Goal: Task Accomplishment & Management: Use online tool/utility

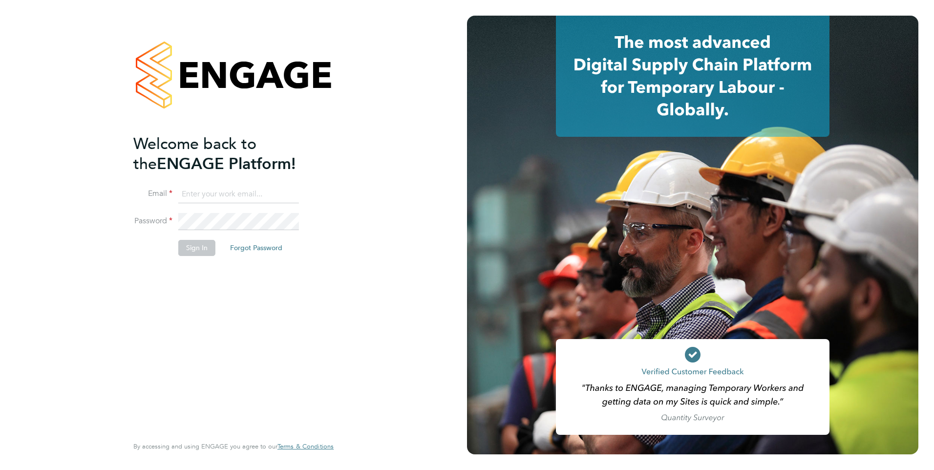
type input "jacqueline.mitchell@ncclondon.ac.uk"
click at [207, 250] on button "Sign In" at bounding box center [196, 248] width 37 height 16
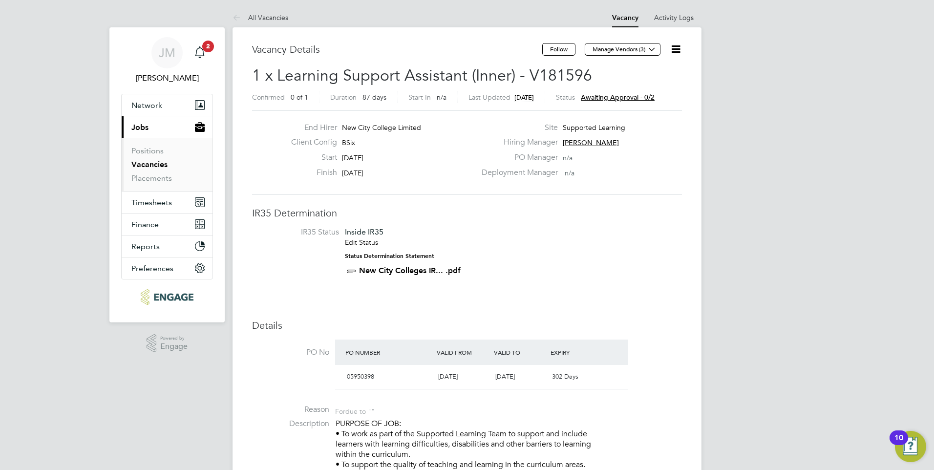
click at [628, 95] on span "Awaiting approval - 0/2" at bounding box center [618, 97] width 74 height 9
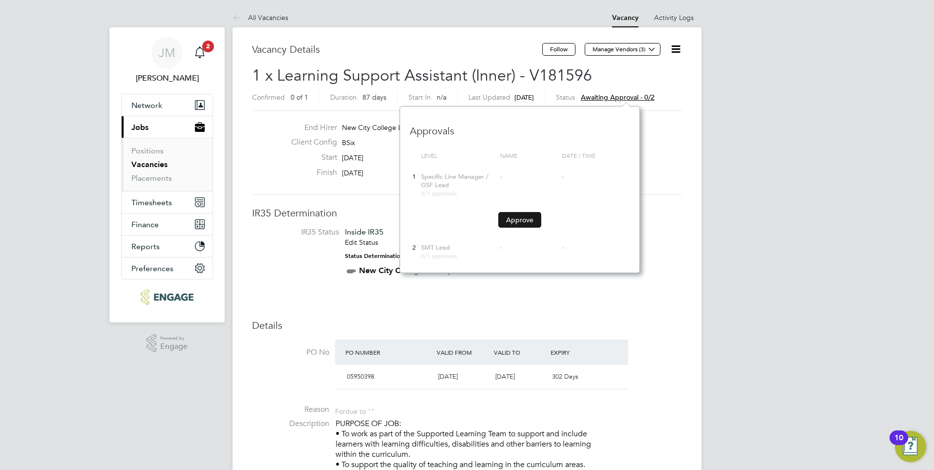
click at [522, 225] on button "Approve" at bounding box center [519, 220] width 43 height 16
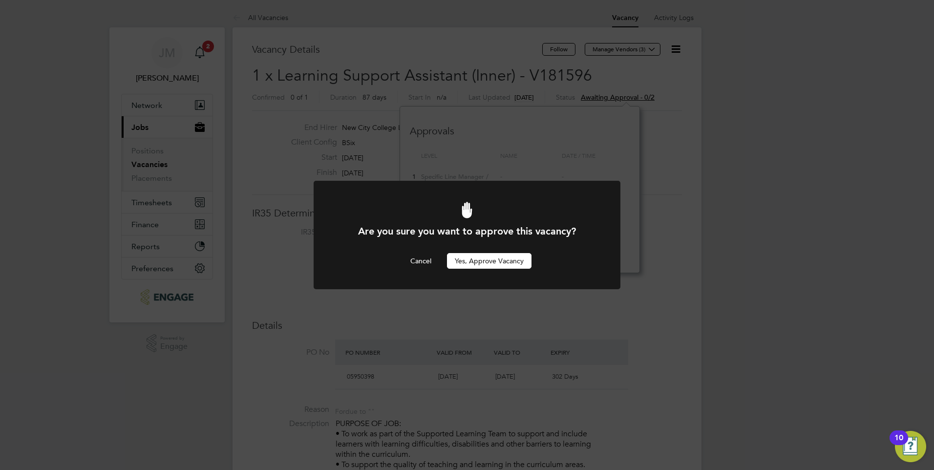
click at [490, 261] on button "Yes, Approve Vacancy" at bounding box center [489, 261] width 84 height 16
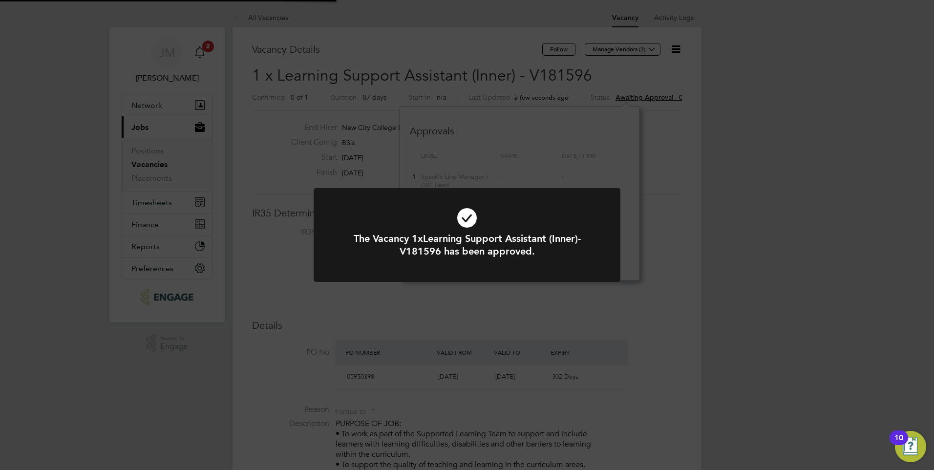
scroll to position [138, 240]
